Goal: Information Seeking & Learning: Learn about a topic

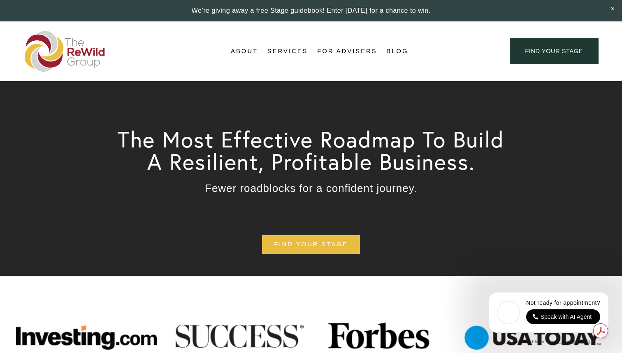
click at [354, 50] on link "For Advisers" at bounding box center [347, 51] width 60 height 12
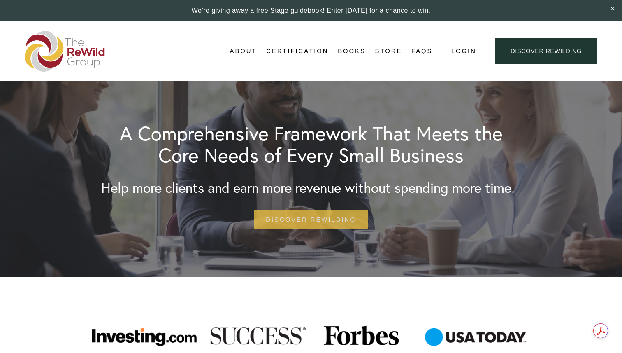
click at [306, 222] on link "Discover Rewilding" at bounding box center [311, 219] width 114 height 19
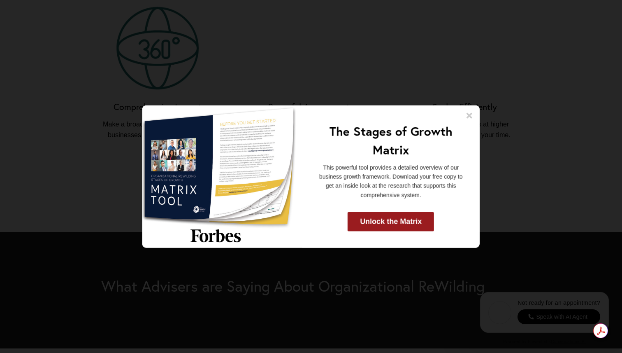
scroll to position [856, 0]
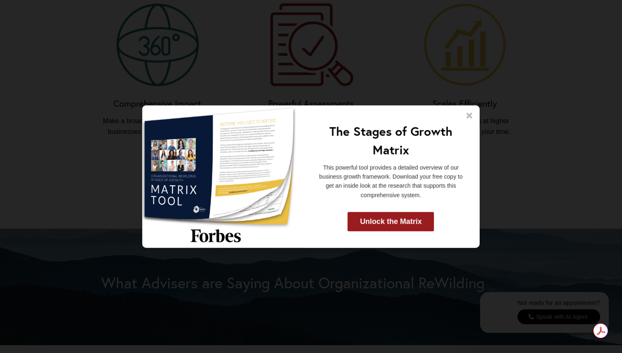
click at [468, 119] on icon at bounding box center [470, 115] width 8 height 8
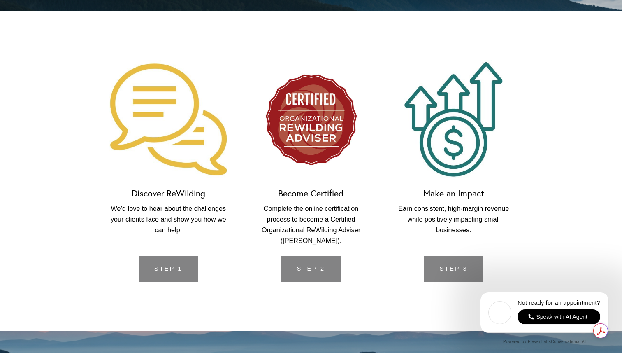
scroll to position [1724, 0]
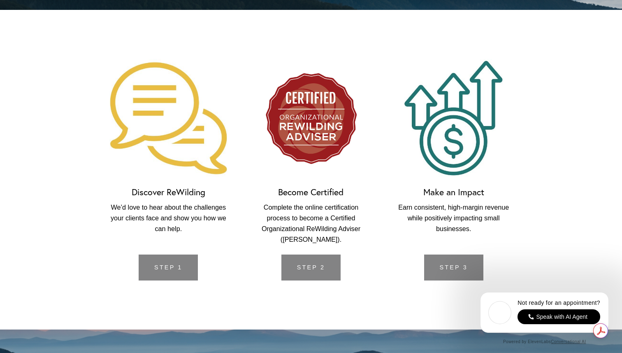
click at [319, 270] on link "Step 2" at bounding box center [311, 267] width 59 height 26
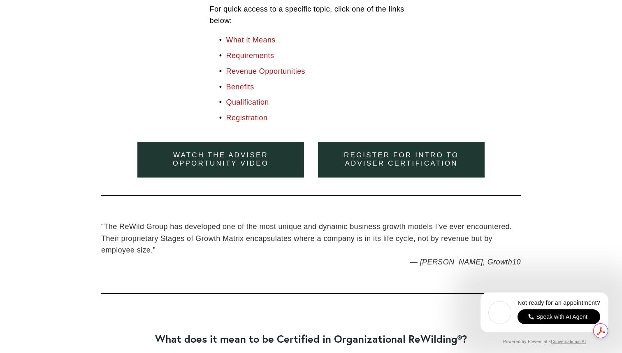
scroll to position [472, 0]
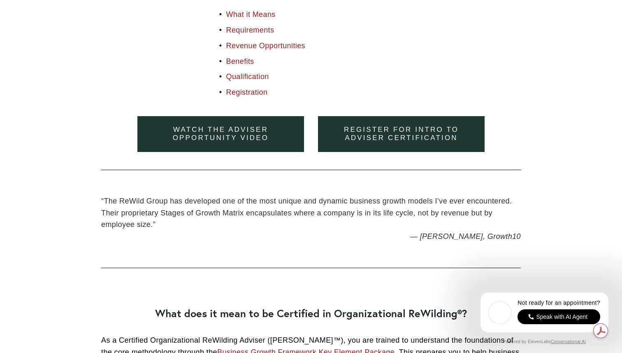
click at [243, 132] on link "Watch the adviser opportunity video" at bounding box center [220, 134] width 167 height 36
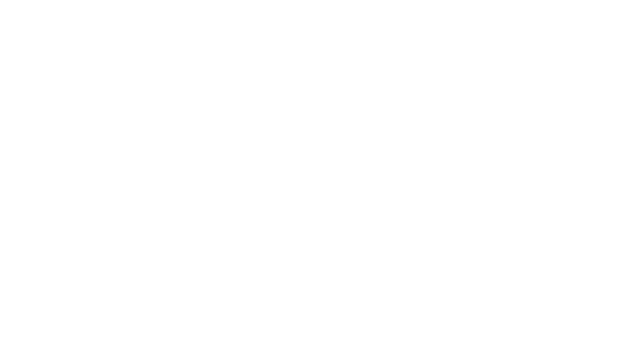
scroll to position [688, 0]
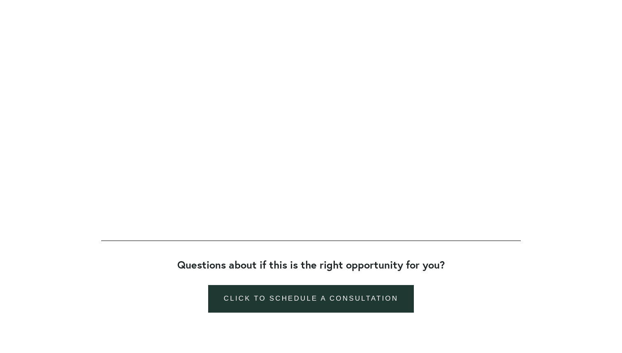
scroll to position [84, 0]
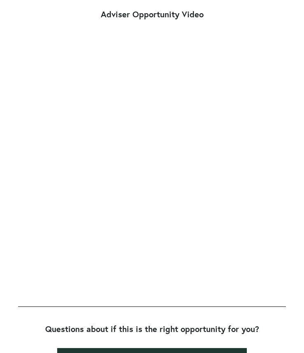
click at [113, 293] on div at bounding box center [152, 161] width 282 height 270
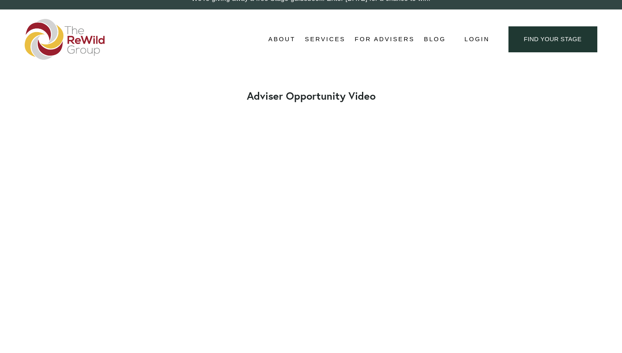
scroll to position [0, 0]
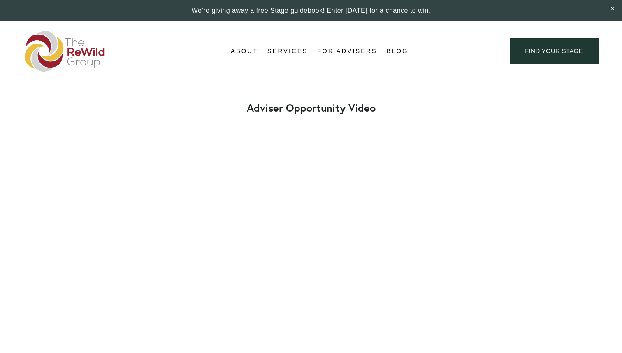
scroll to position [261, 0]
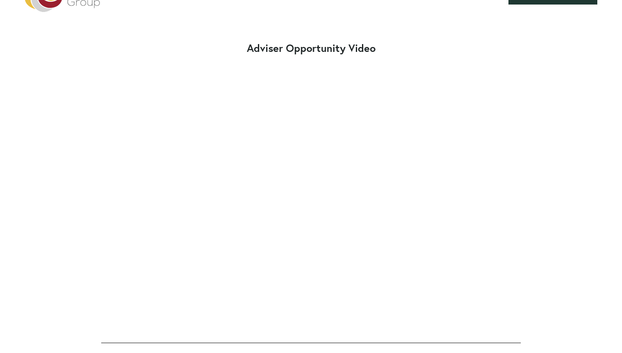
scroll to position [60, 0]
